Goal: Obtain resource: Download file/media

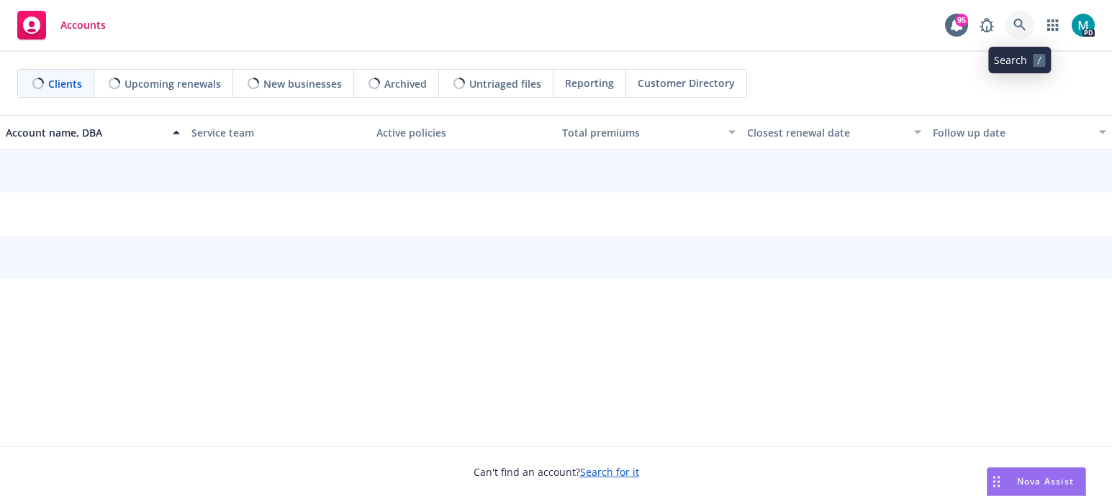
click at [1022, 23] on icon at bounding box center [1019, 25] width 13 height 13
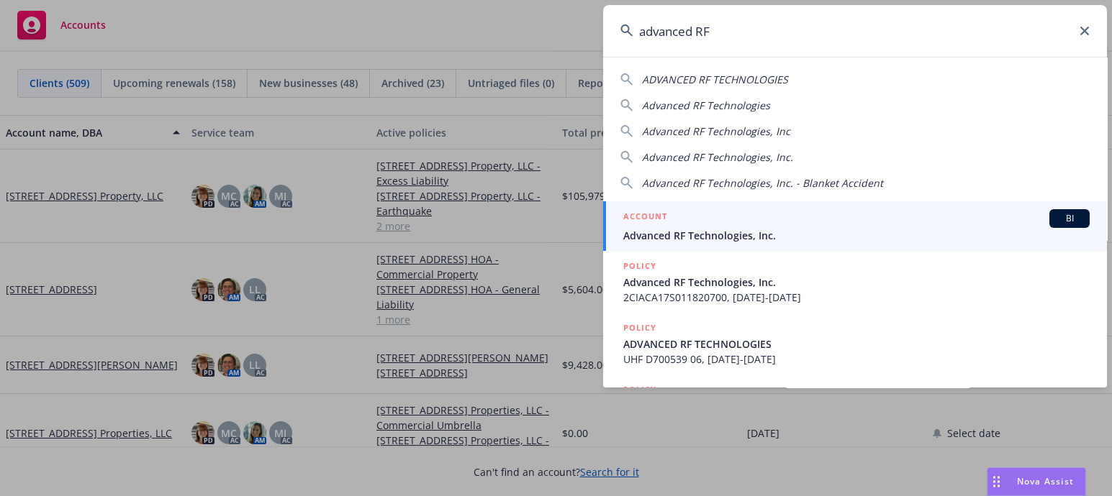
type input "advanced RF"
click at [701, 235] on span "Advanced RF Technologies, Inc." at bounding box center [856, 235] width 466 height 15
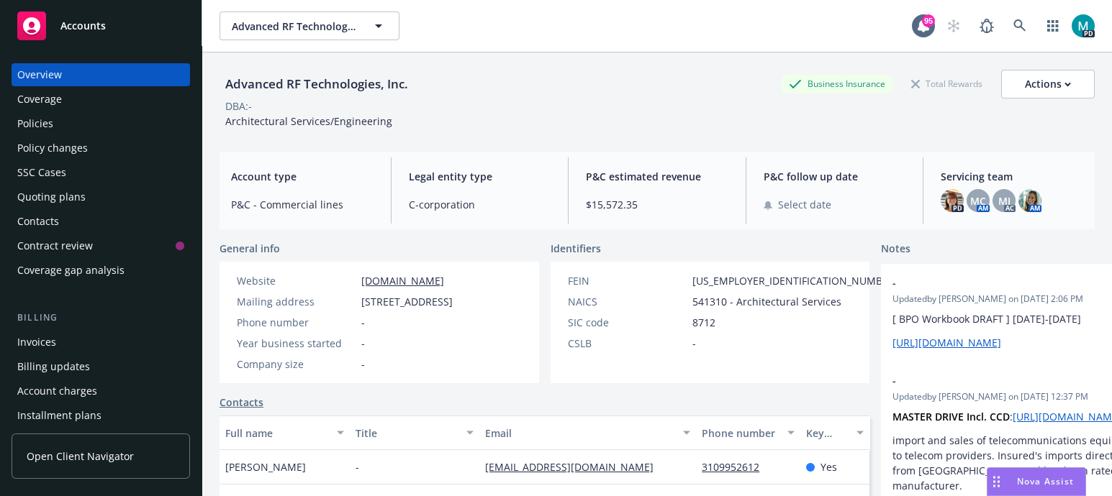
click at [27, 127] on div "Policies" at bounding box center [35, 123] width 36 height 23
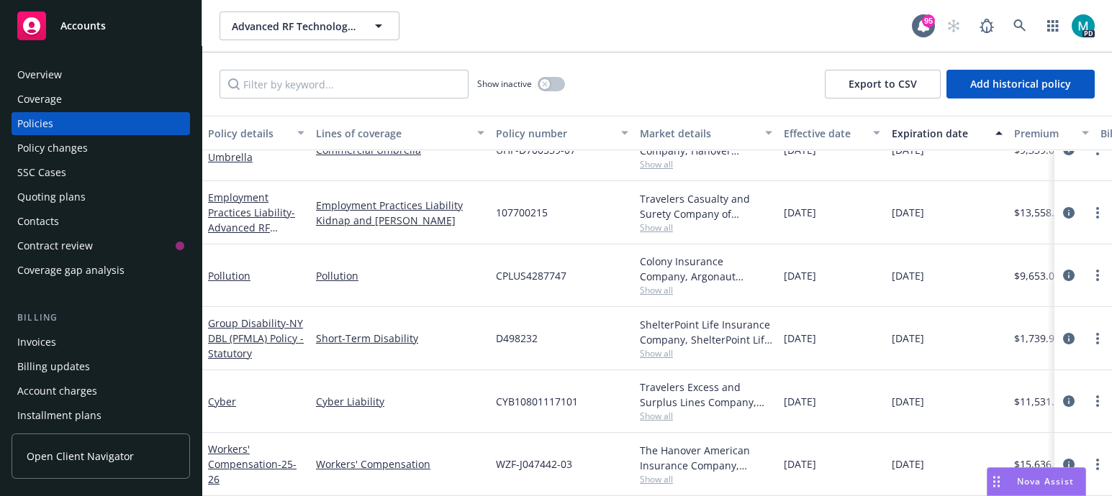
scroll to position [279, 0]
click at [229, 449] on link "Workers' Compensation - 25-26" at bounding box center [252, 465] width 89 height 44
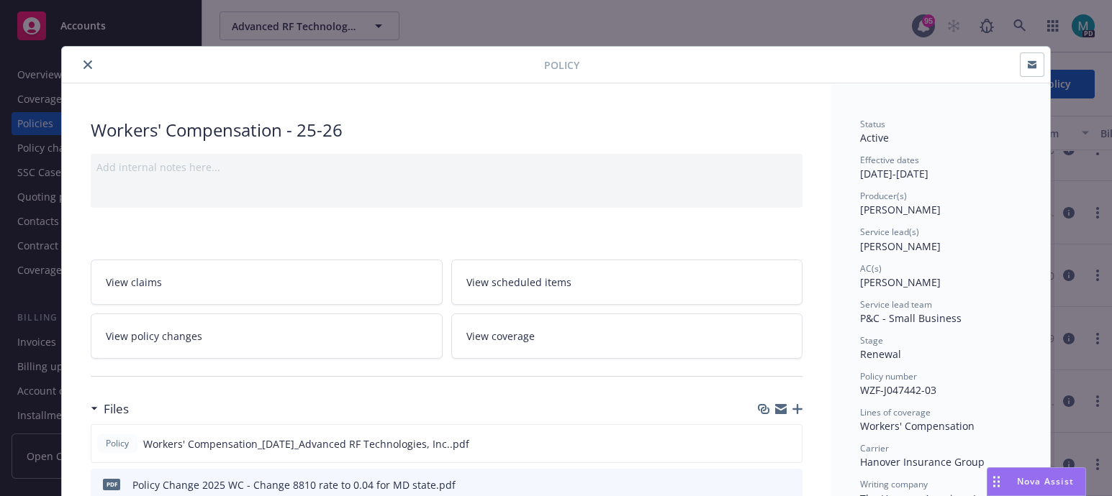
click at [83, 60] on icon "close" at bounding box center [87, 64] width 9 height 9
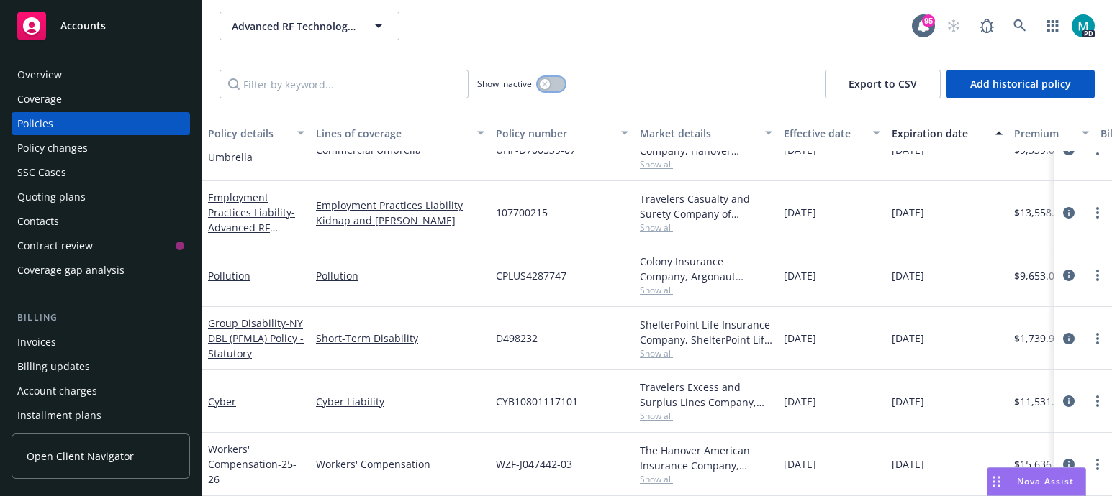
click at [540, 84] on div "button" at bounding box center [545, 84] width 10 height 10
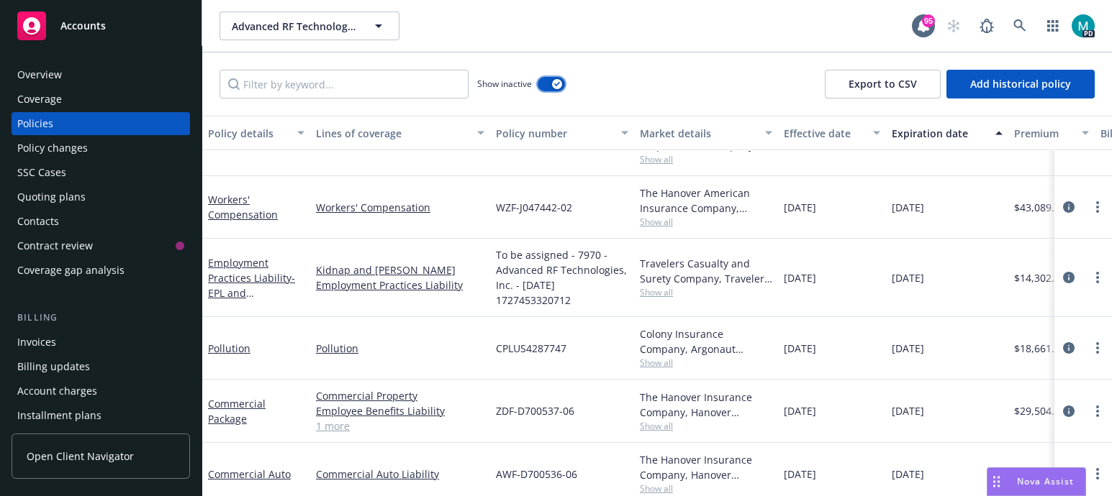
scroll to position [2682, 0]
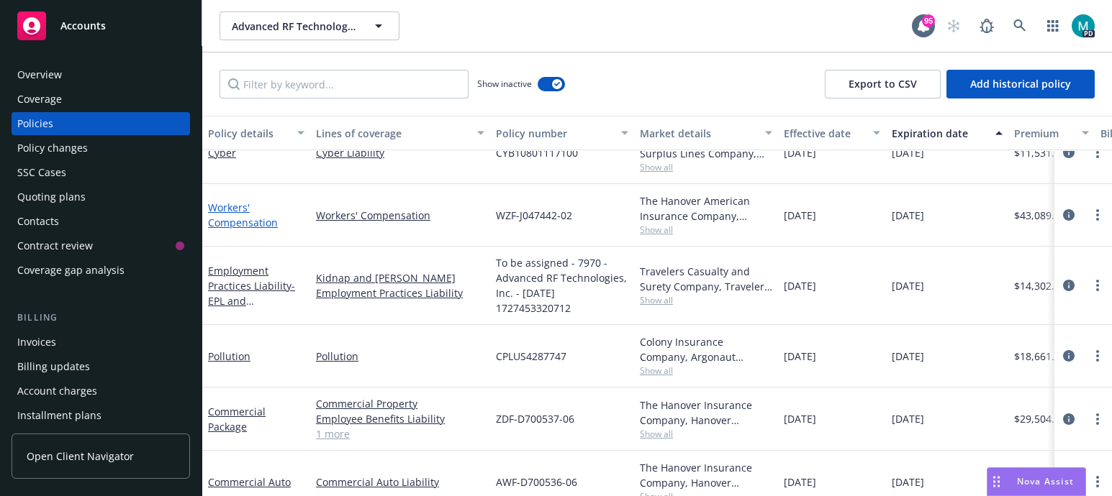
click at [248, 222] on link "Workers' Compensation" at bounding box center [243, 215] width 70 height 29
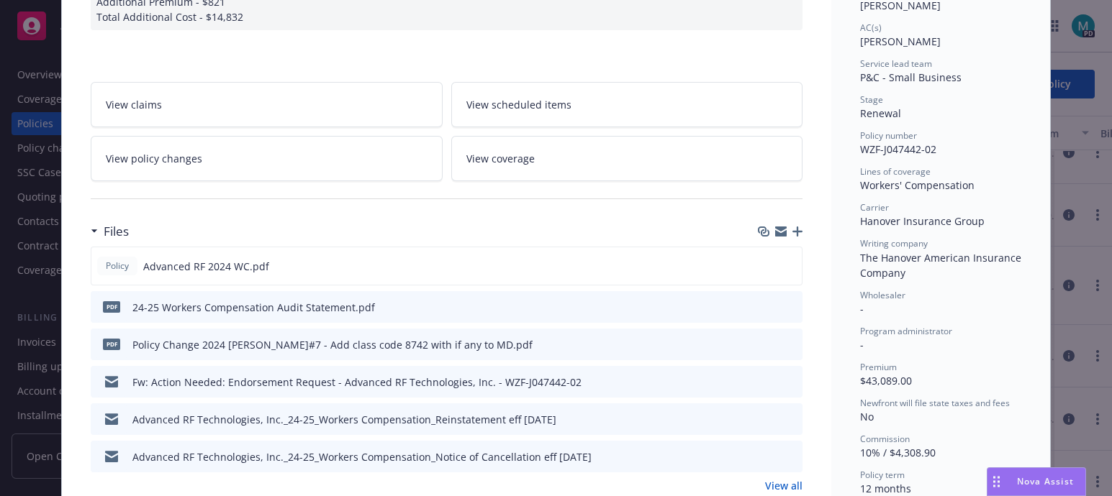
scroll to position [270, 0]
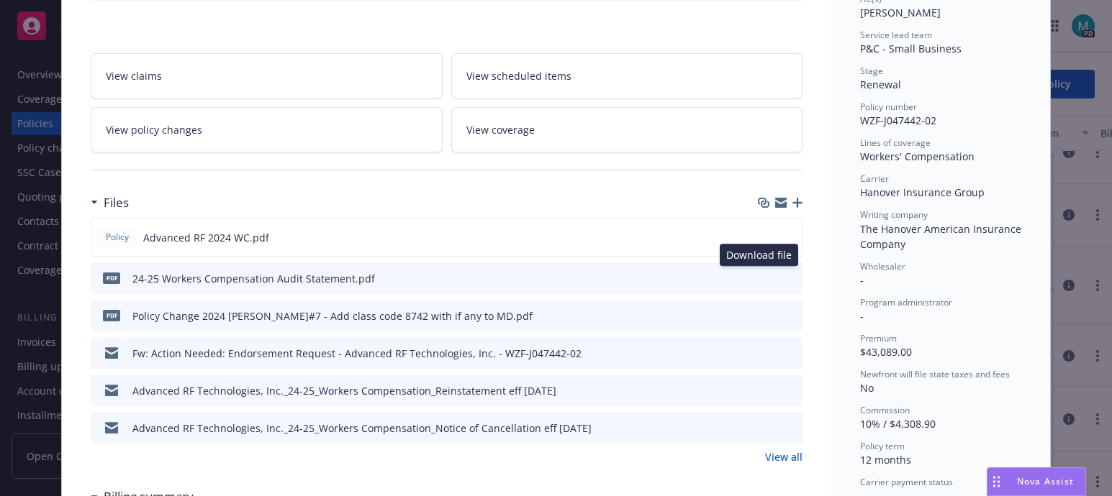
click at [759, 275] on icon "download file" at bounding box center [765, 278] width 12 height 12
click at [762, 235] on icon "download file" at bounding box center [764, 237] width 12 height 12
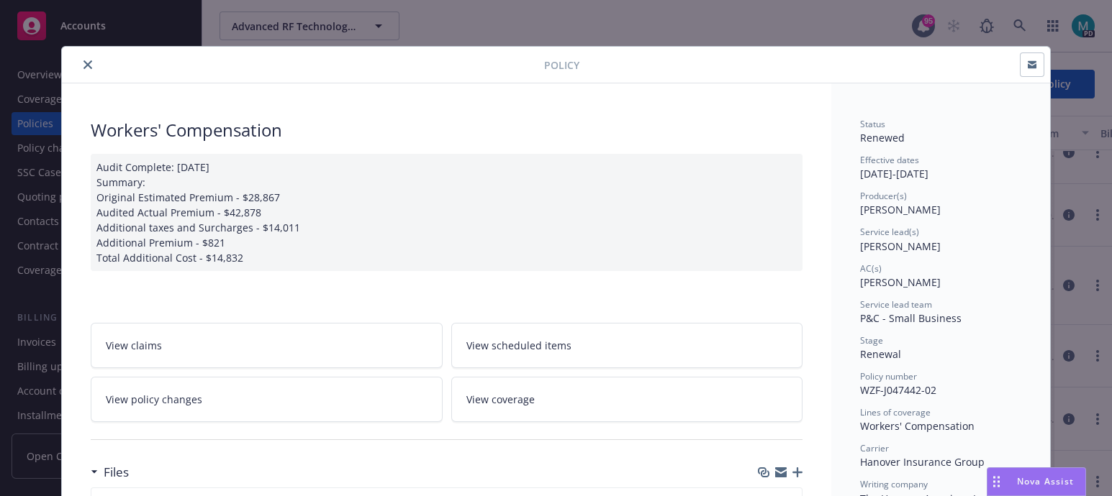
click at [83, 66] on icon "close" at bounding box center [87, 64] width 9 height 9
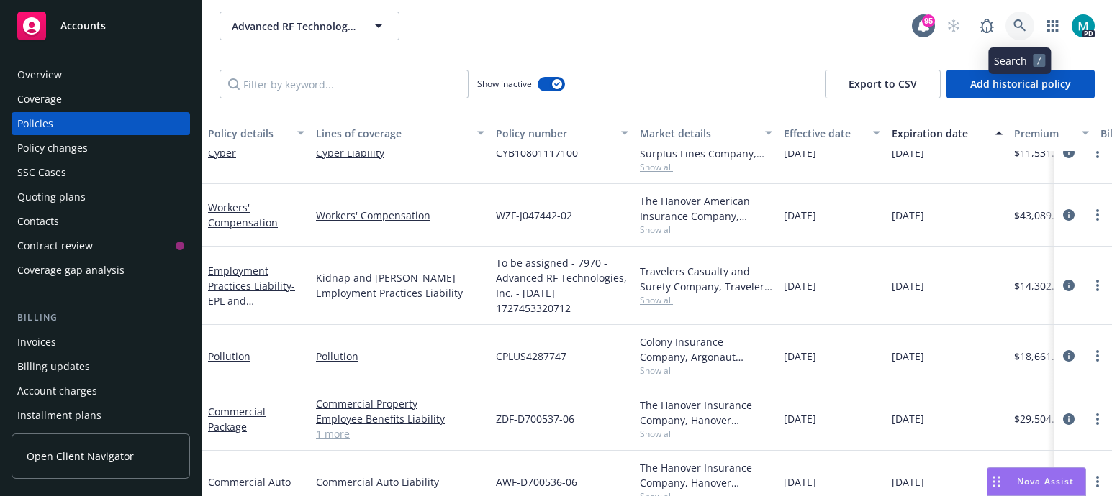
click at [1022, 34] on link at bounding box center [1019, 26] width 29 height 29
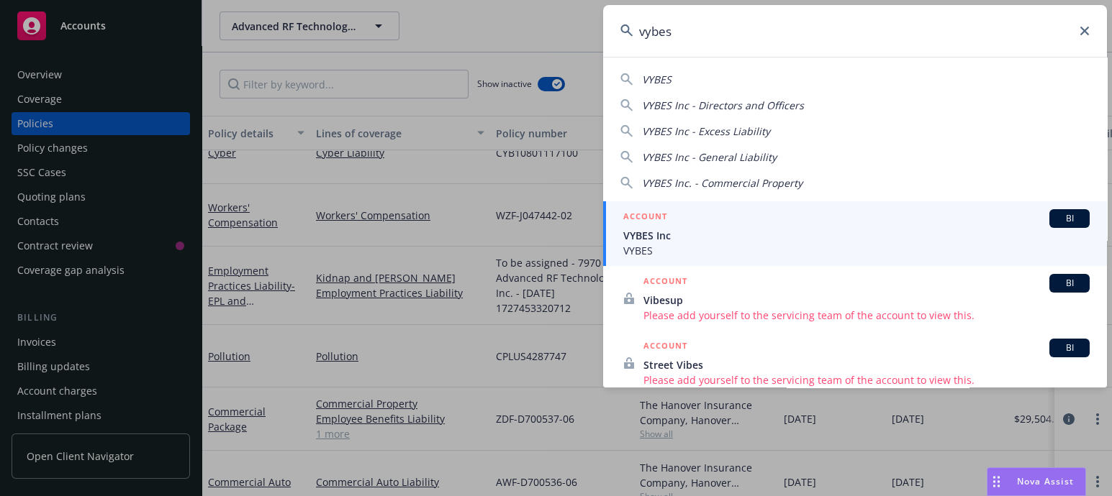
type input "vybes"
click at [655, 231] on span "VYBES Inc" at bounding box center [856, 235] width 466 height 15
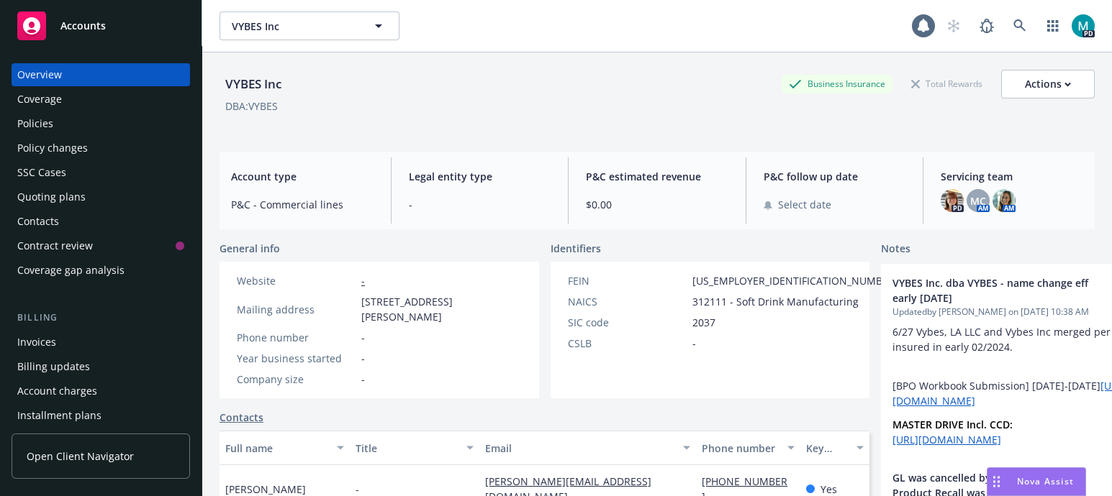
click at [37, 123] on div "Policies" at bounding box center [35, 123] width 36 height 23
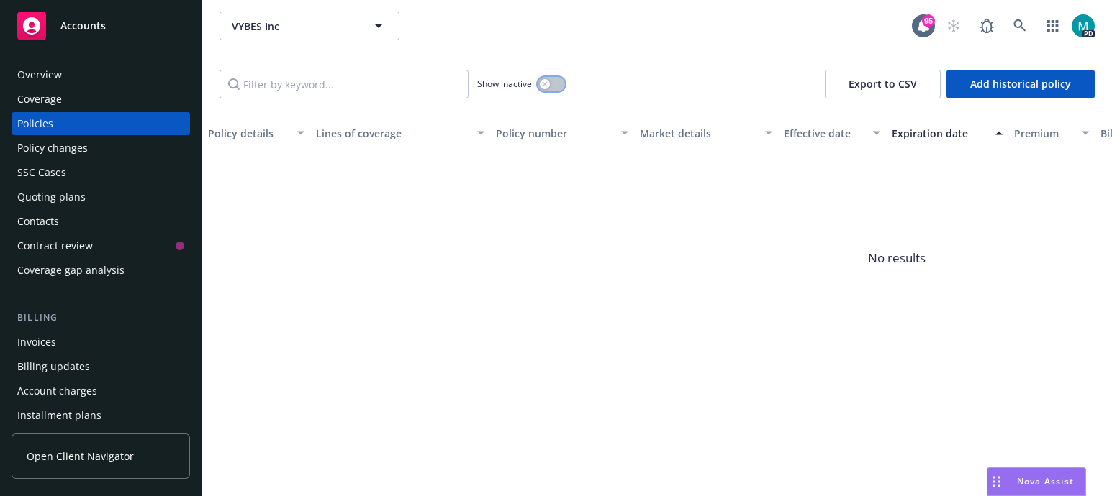
click at [546, 83] on icon "button" at bounding box center [544, 83] width 5 height 5
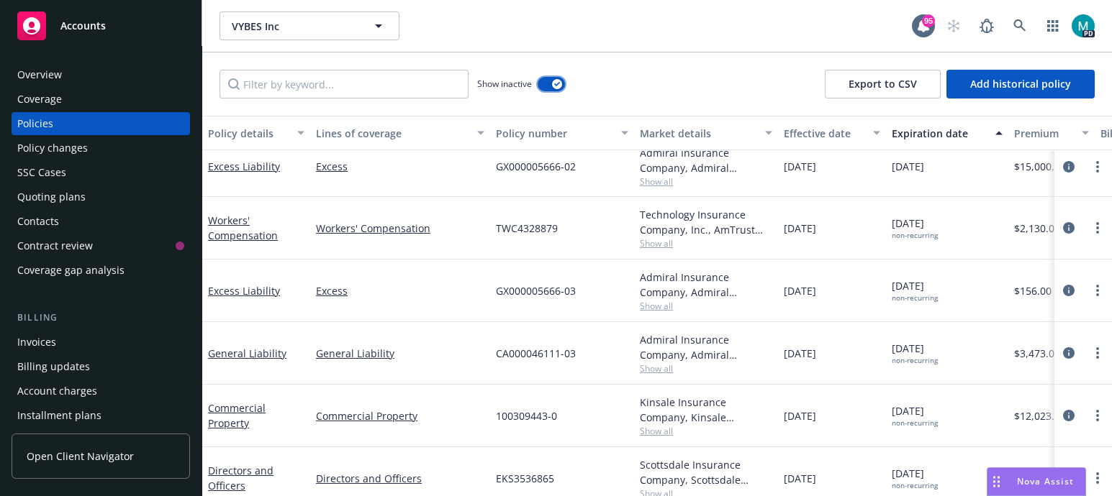
scroll to position [1482, 0]
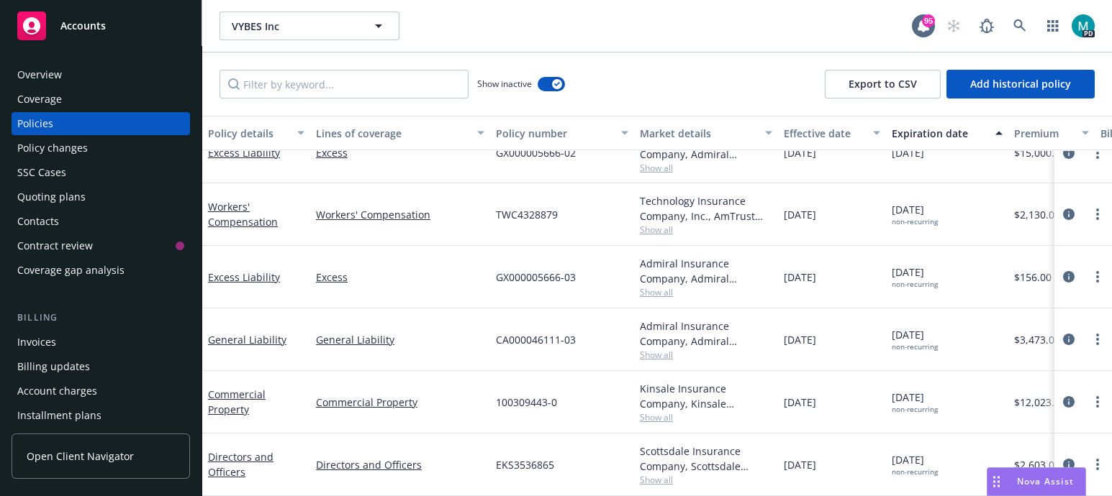
click at [49, 345] on div "Invoices" at bounding box center [36, 342] width 39 height 23
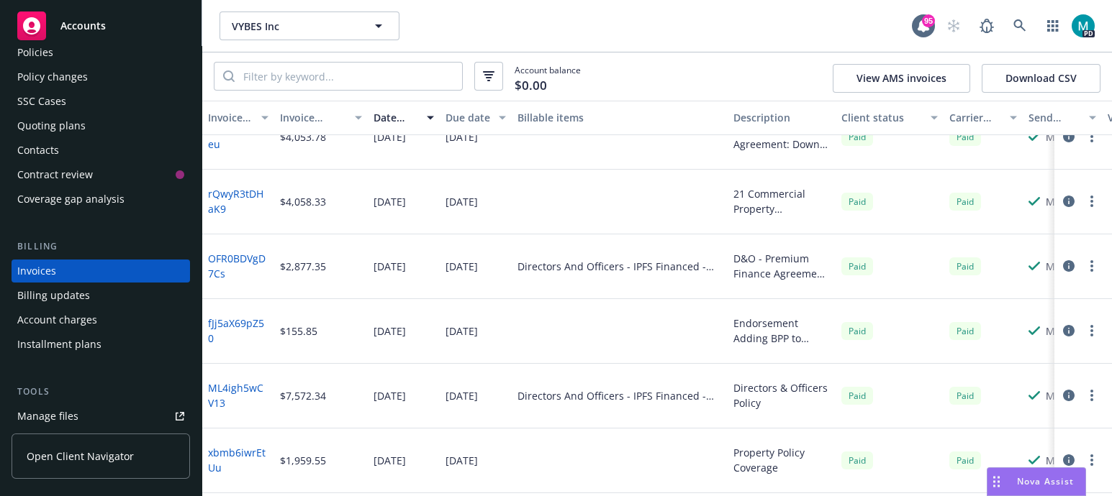
scroll to position [1400, 0]
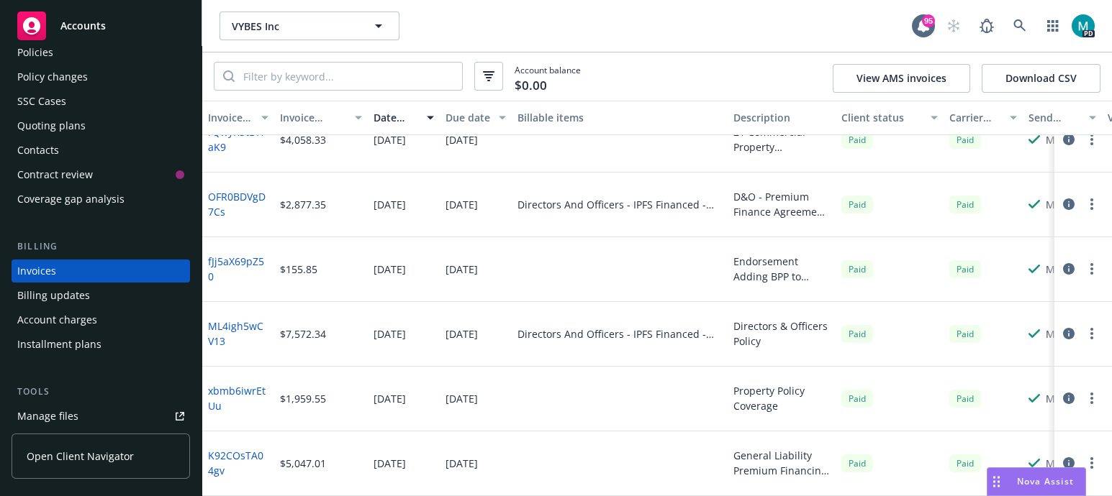
click at [65, 53] on div "Policies" at bounding box center [100, 52] width 167 height 23
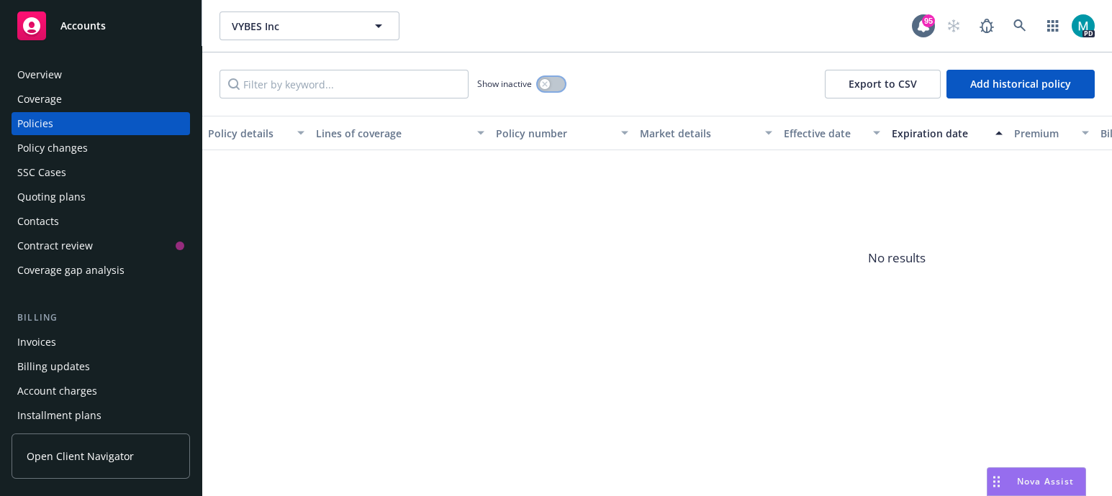
click at [548, 84] on div "button" at bounding box center [545, 84] width 10 height 10
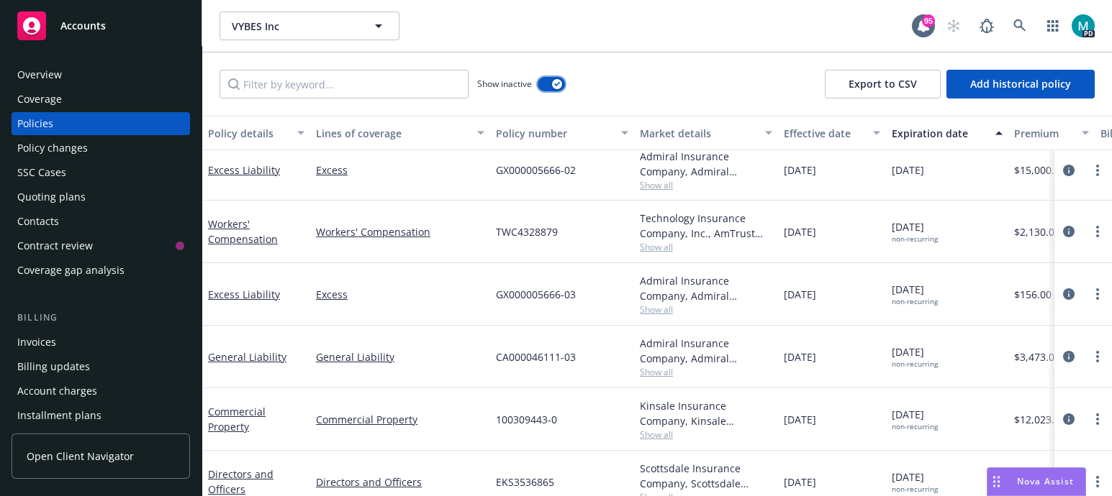
scroll to position [1482, 0]
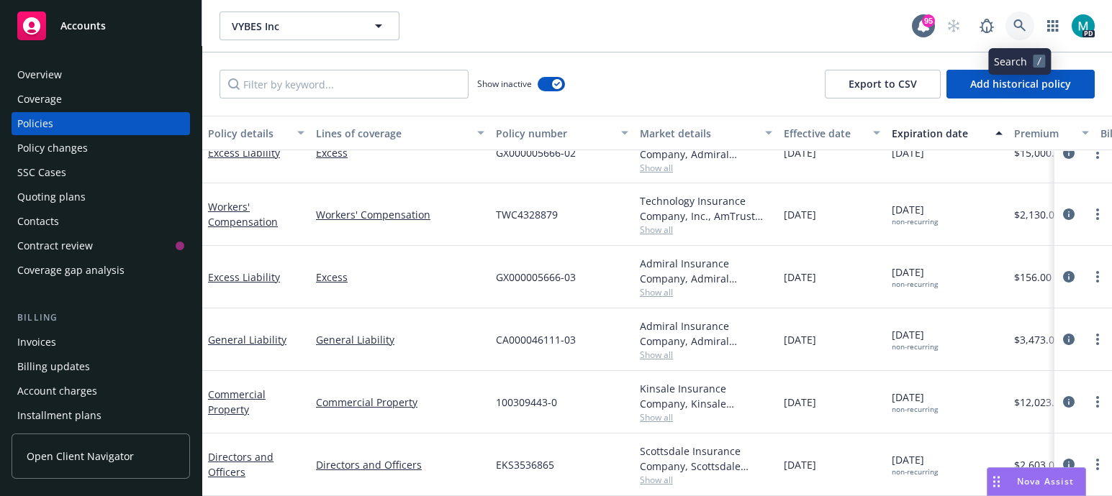
click at [1019, 32] on icon at bounding box center [1019, 25] width 13 height 13
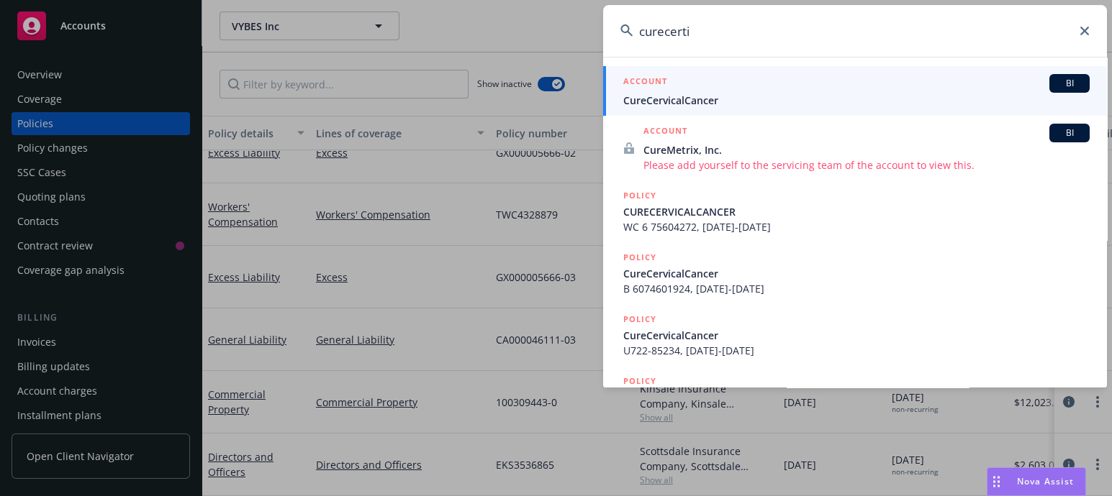
type input "curecerti"
click at [687, 99] on span "CureCervicalCancer" at bounding box center [856, 100] width 466 height 15
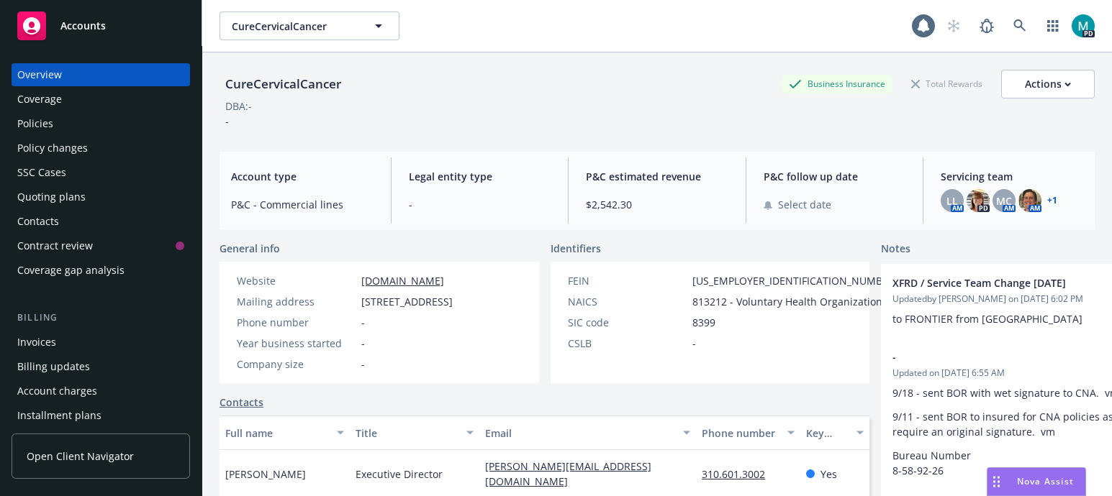
click at [47, 117] on div "Policies" at bounding box center [35, 123] width 36 height 23
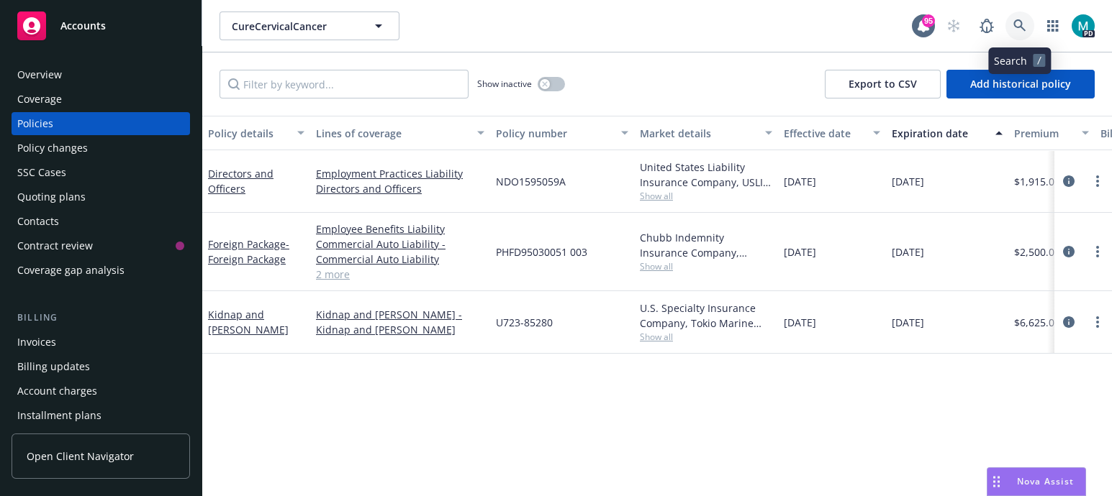
click at [1018, 33] on link at bounding box center [1019, 26] width 29 height 29
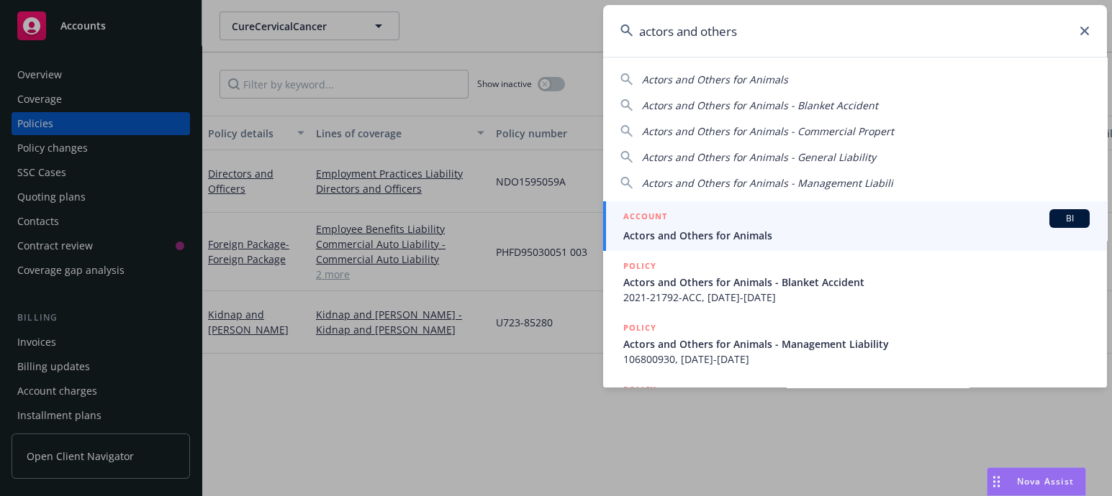
type input "actors and others"
click at [703, 237] on span "Actors and Others for Animals" at bounding box center [856, 235] width 466 height 15
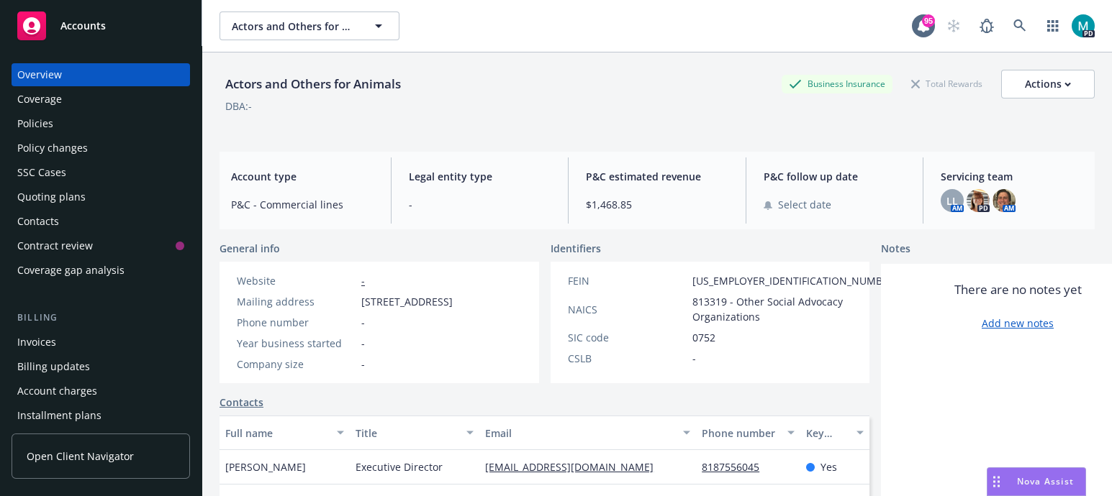
click at [58, 119] on div "Policies" at bounding box center [100, 123] width 167 height 23
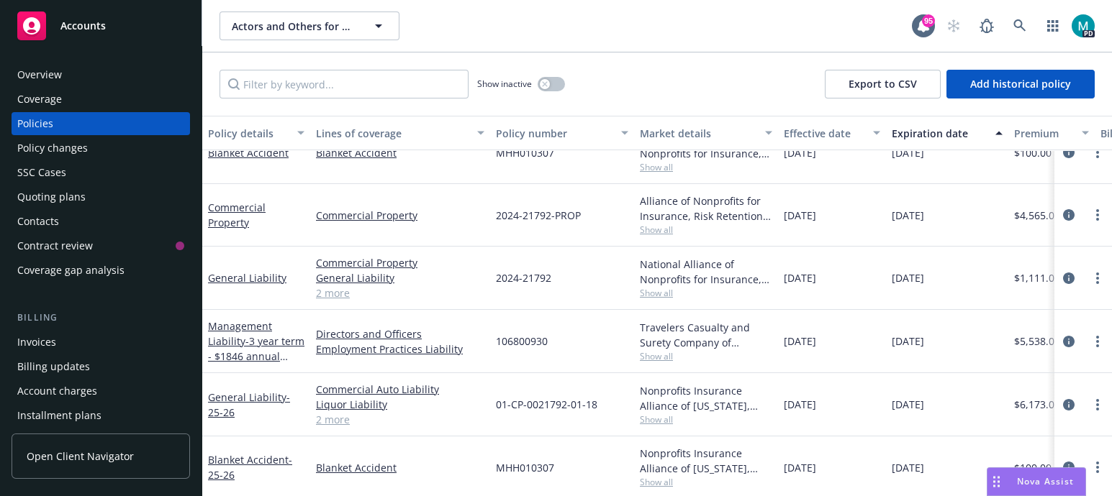
scroll to position [44, 0]
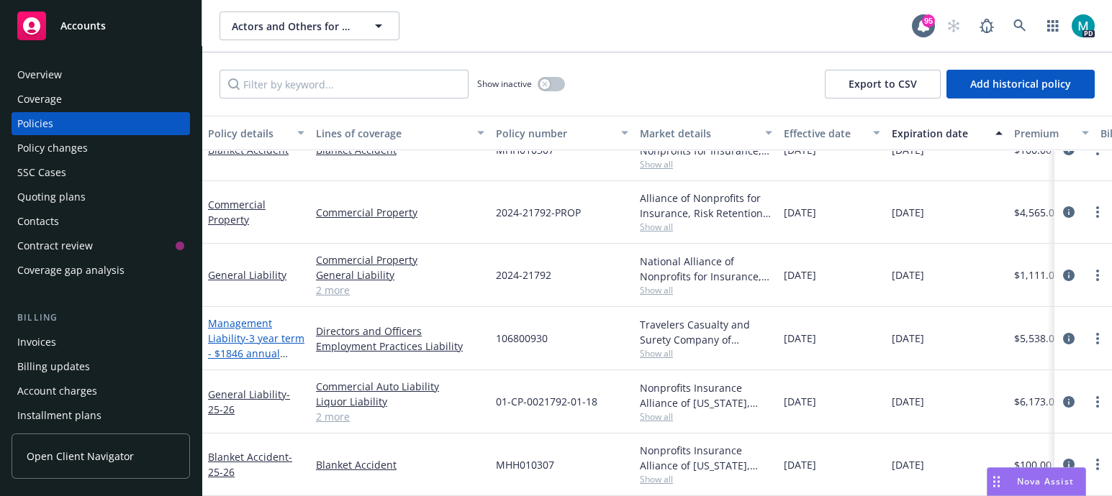
click at [235, 327] on link "Management Liability - 3 year term - $1846 annual installment program (DNO / EP…" at bounding box center [256, 361] width 96 height 89
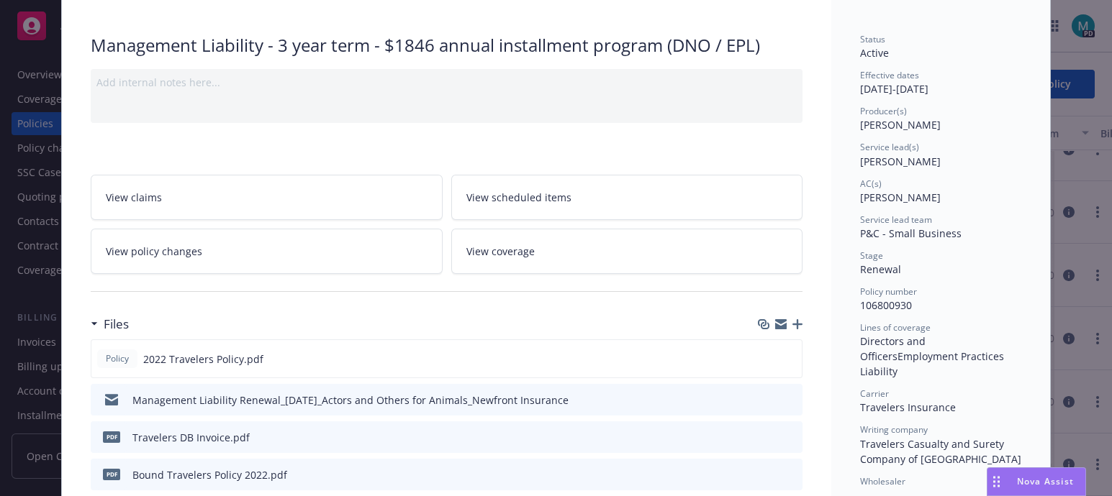
scroll to position [270, 0]
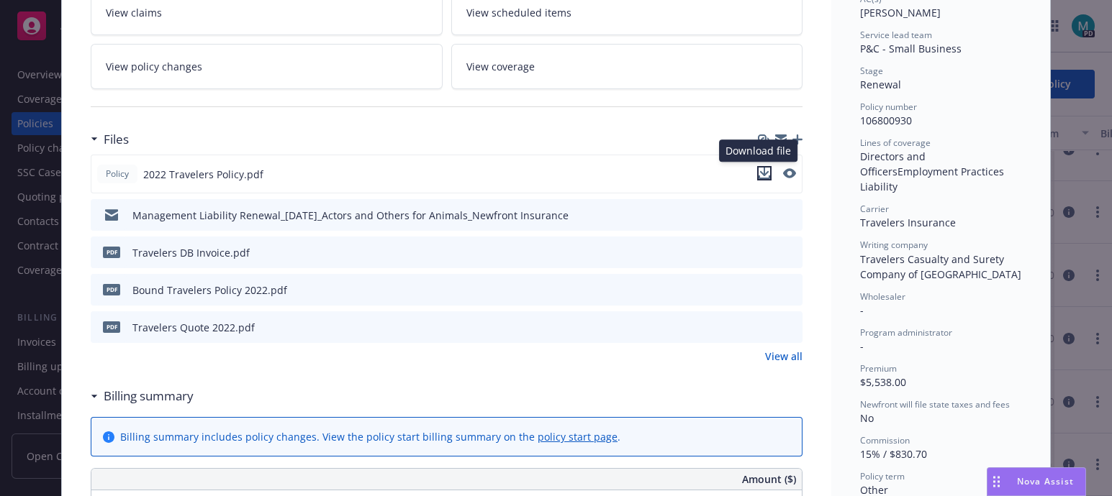
click at [759, 173] on icon "download file" at bounding box center [764, 174] width 12 height 12
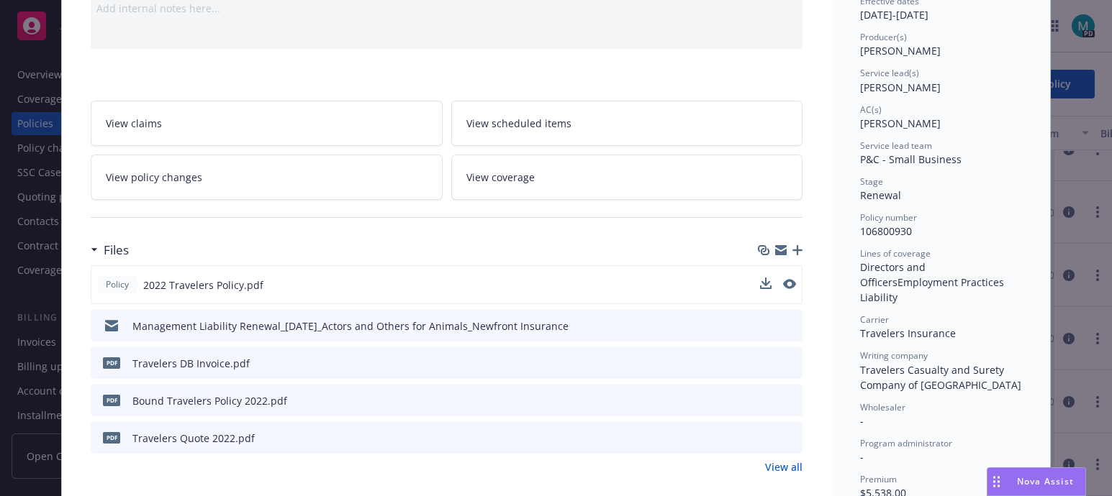
scroll to position [0, 0]
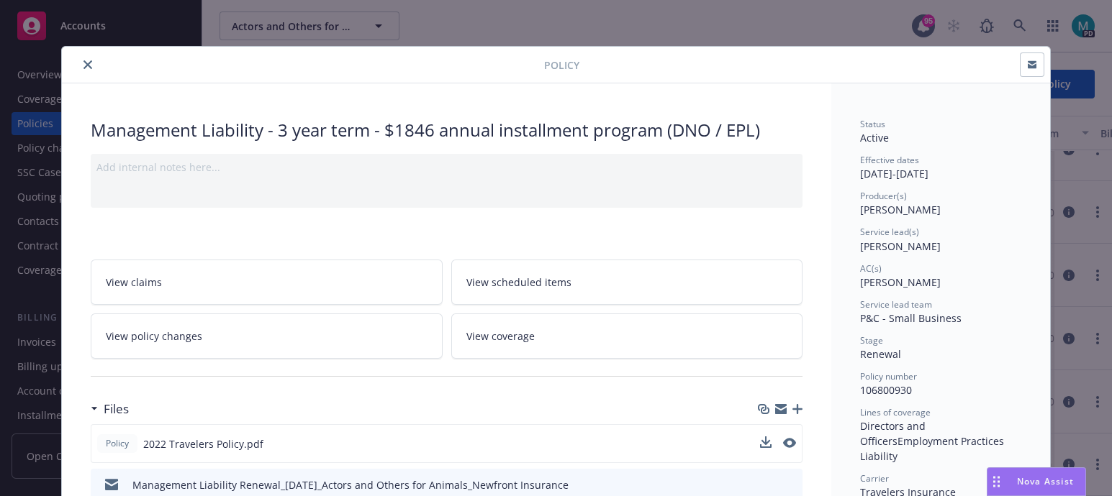
click at [83, 63] on icon "close" at bounding box center [87, 64] width 9 height 9
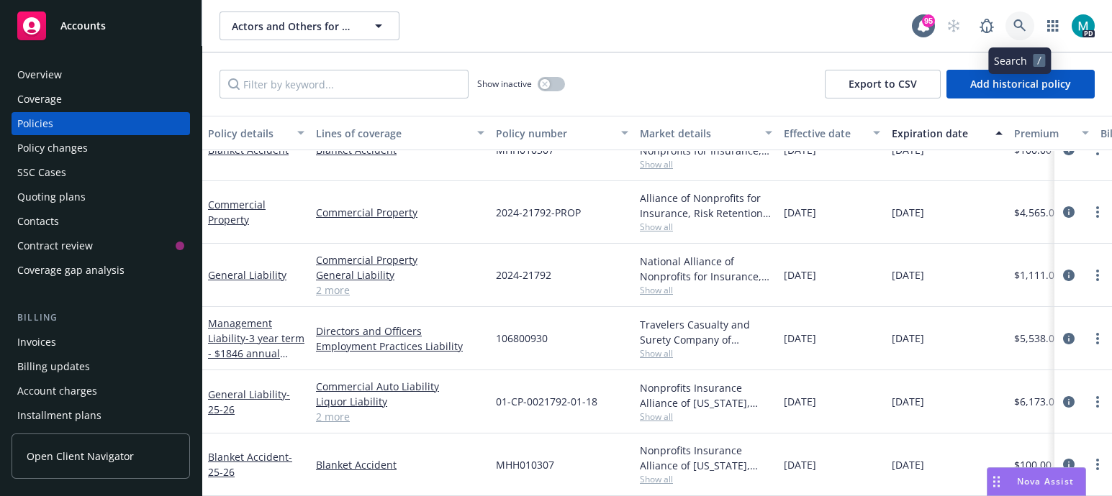
click at [1011, 23] on link at bounding box center [1019, 26] width 29 height 29
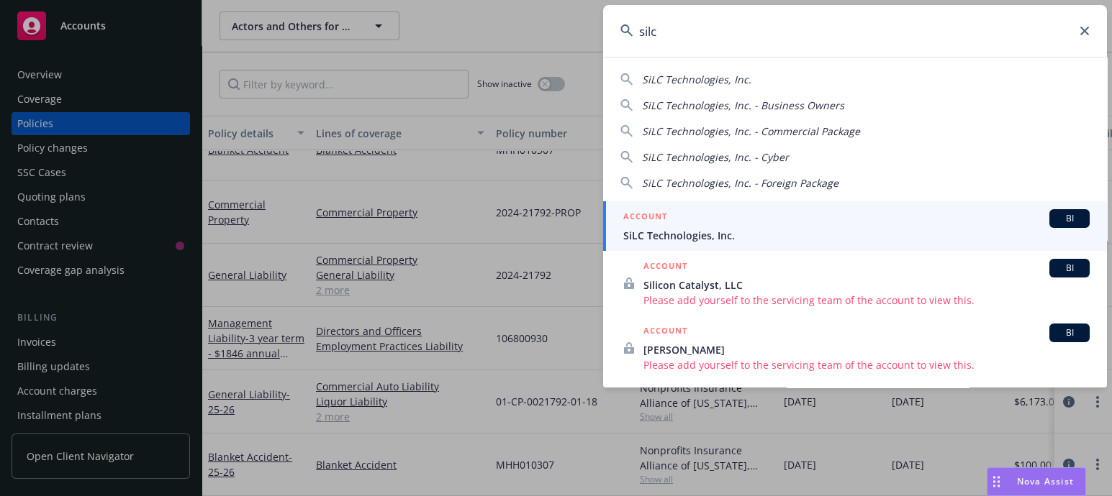
type input "silc"
click at [684, 226] on div "ACCOUNT BI" at bounding box center [856, 218] width 466 height 19
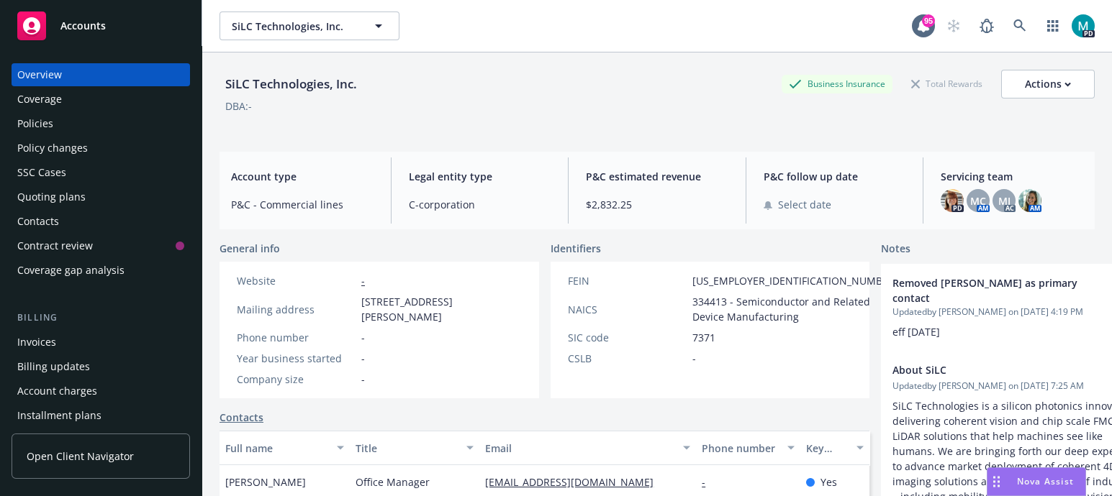
click at [55, 122] on div "Policies" at bounding box center [100, 123] width 167 height 23
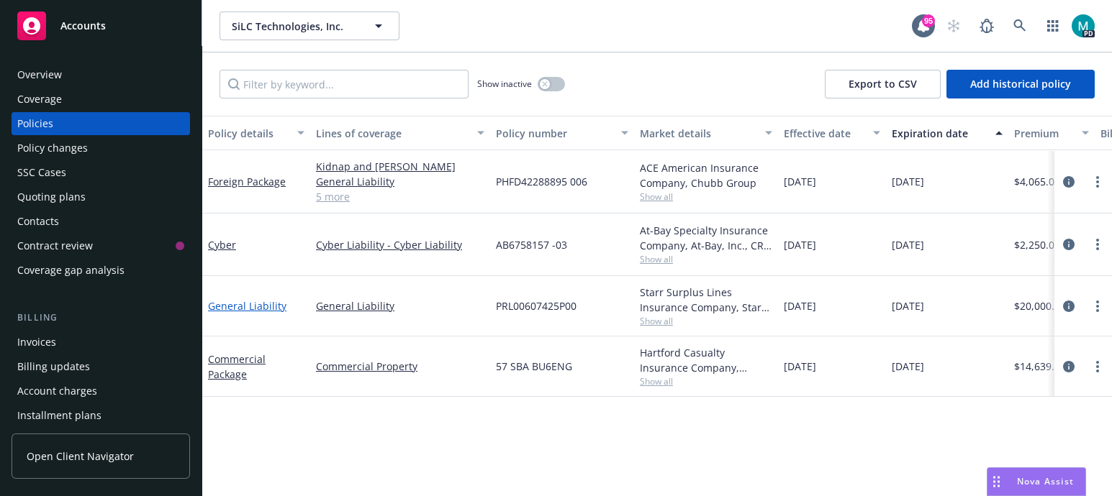
click at [239, 302] on link "General Liability" at bounding box center [247, 306] width 78 height 14
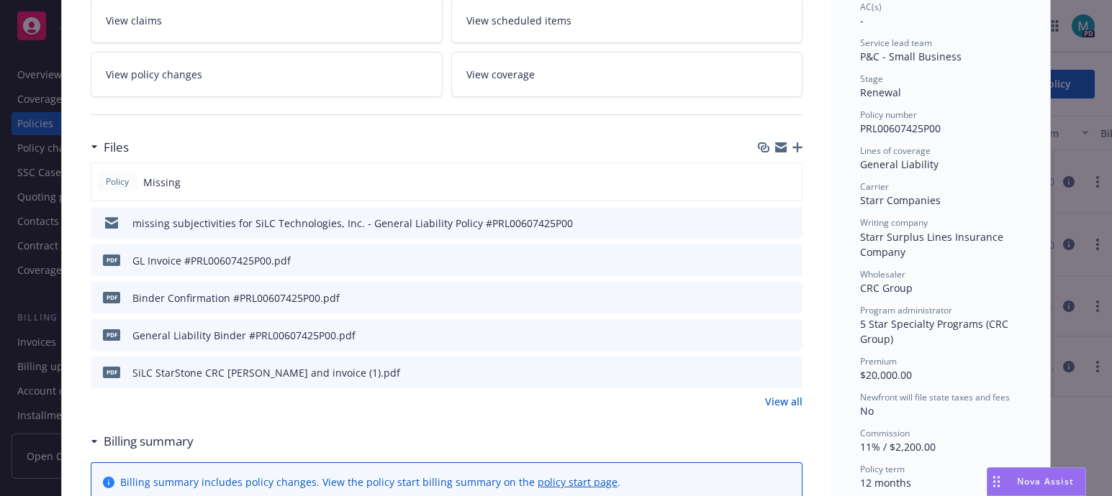
scroll to position [270, 0]
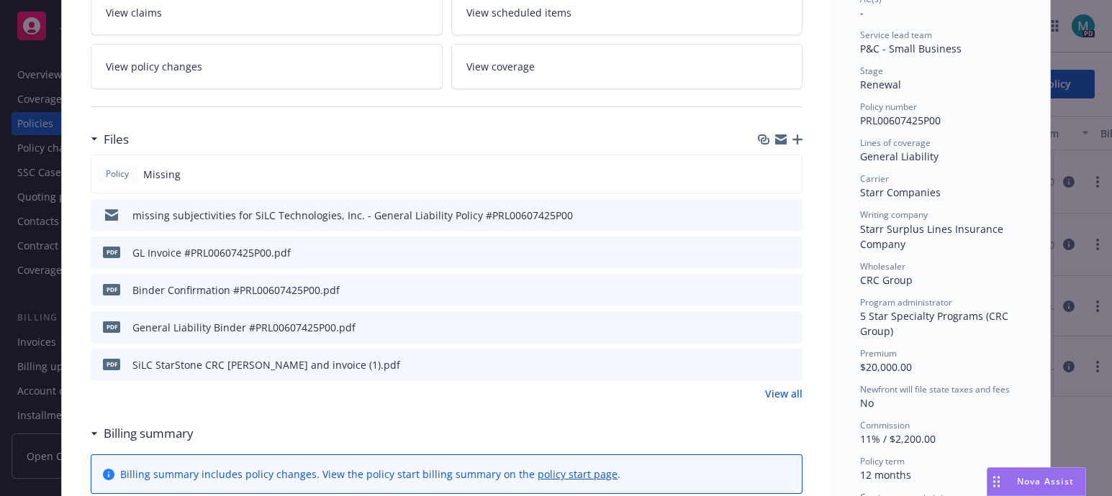
click at [759, 286] on icon "download file" at bounding box center [765, 289] width 12 height 12
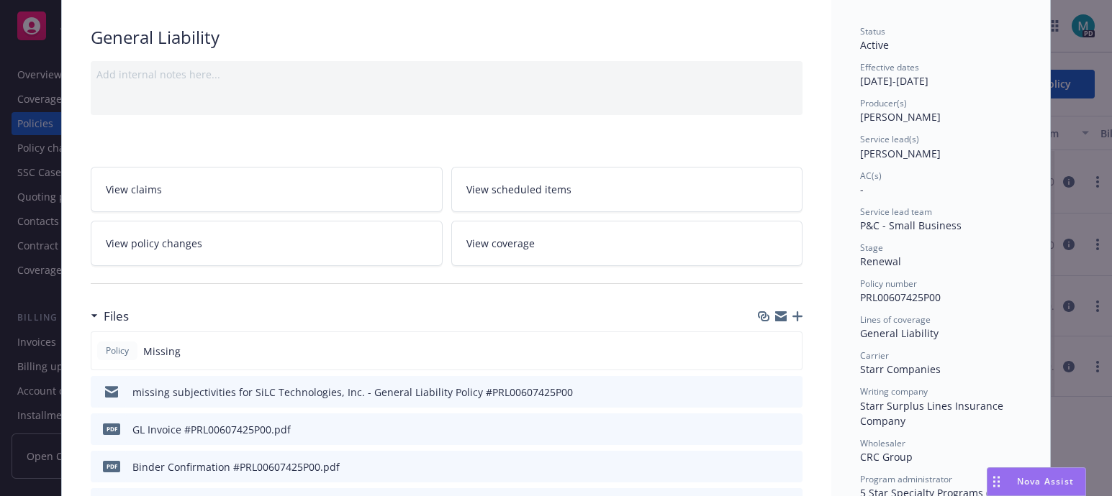
scroll to position [0, 0]
